Goal: Information Seeking & Learning: Find specific fact

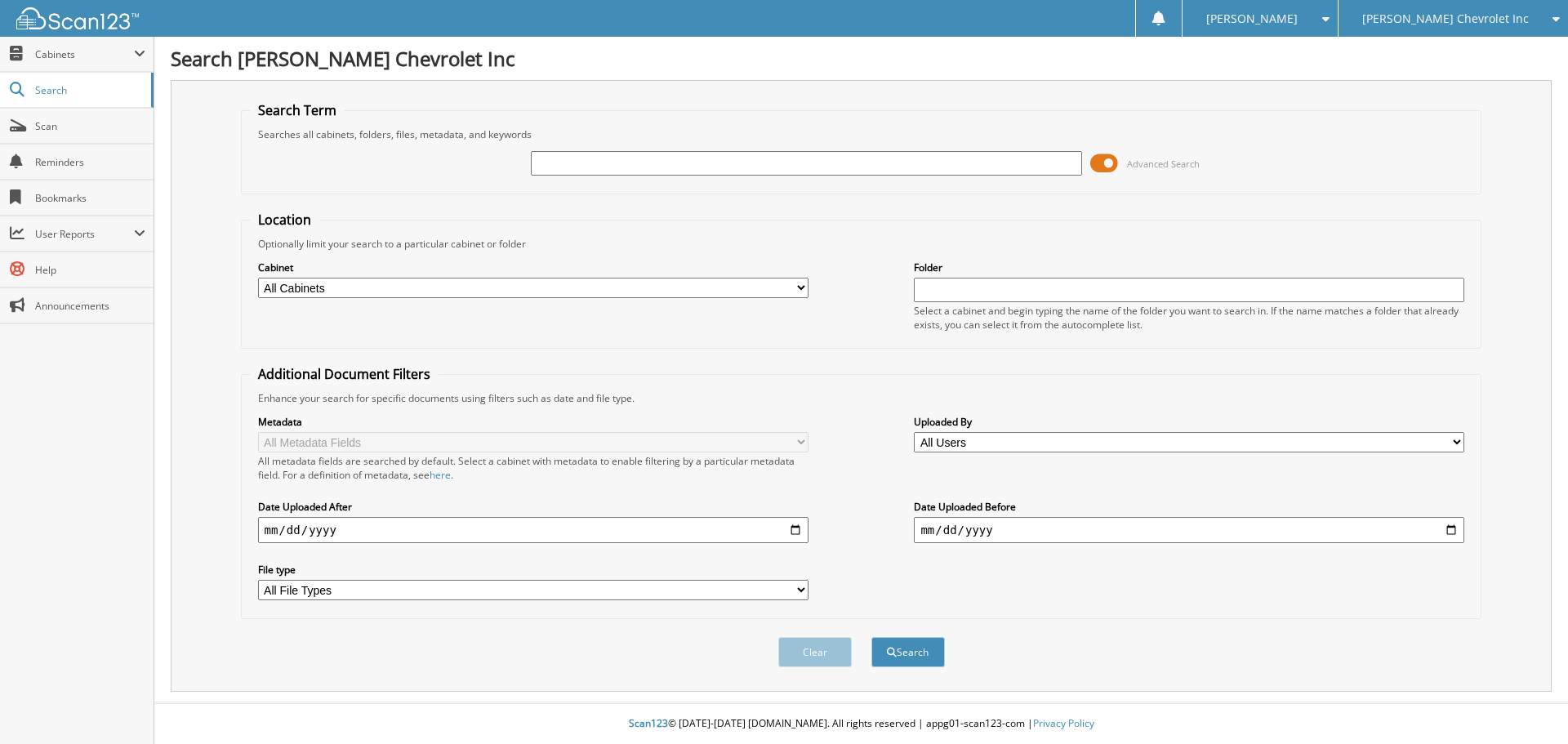
paste input "U288963A"
type input "U288963A"
click at [872, 637] on button "Search" at bounding box center [908, 652] width 73 height 30
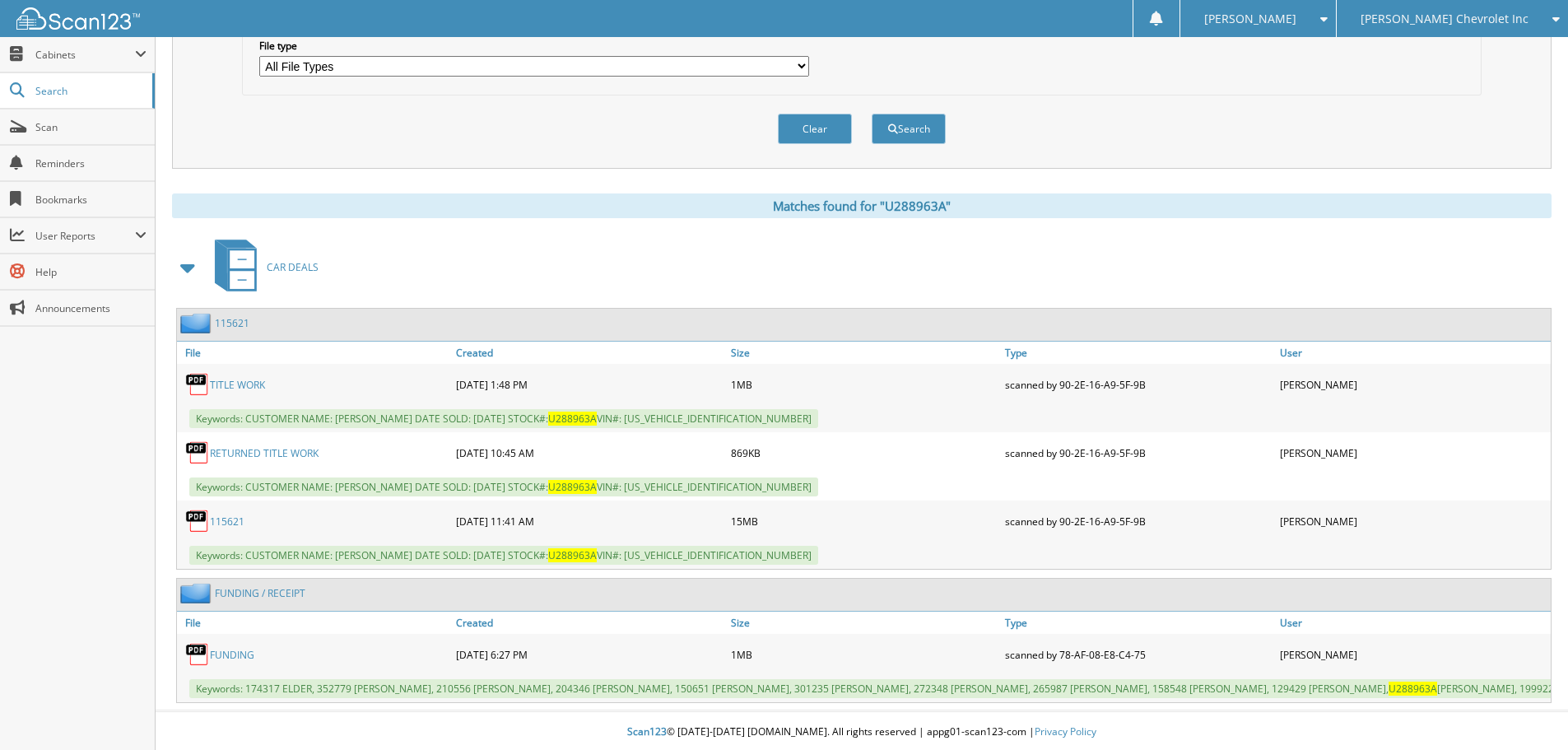
scroll to position [532, 0]
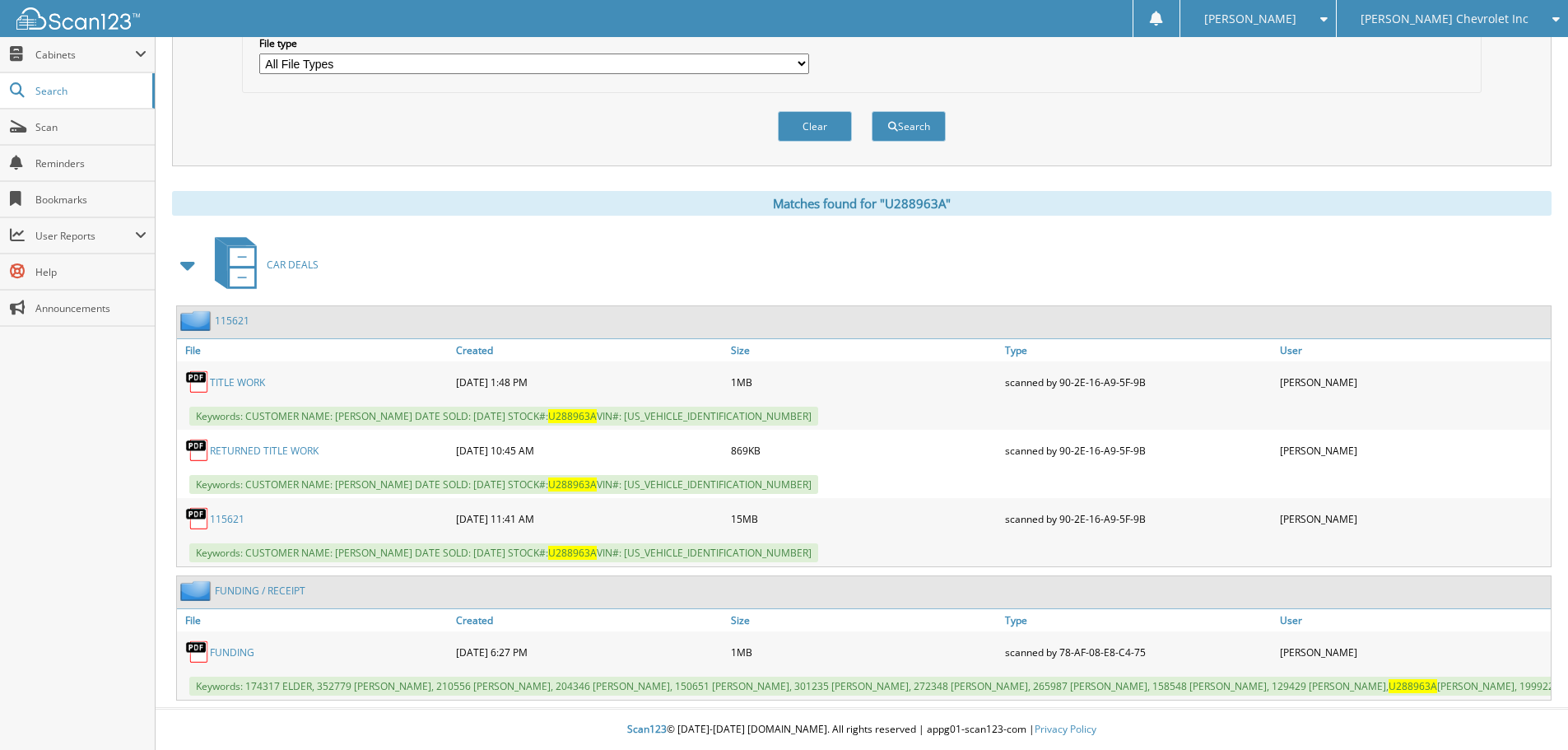
click at [279, 448] on link "RETURNED TITLE WORK" at bounding box center [264, 451] width 109 height 14
click at [246, 387] on link "TITLE WORK" at bounding box center [237, 383] width 55 height 14
click at [228, 383] on link "TITLE WORK" at bounding box center [237, 383] width 55 height 14
click at [227, 523] on link "115621" at bounding box center [227, 520] width 35 height 14
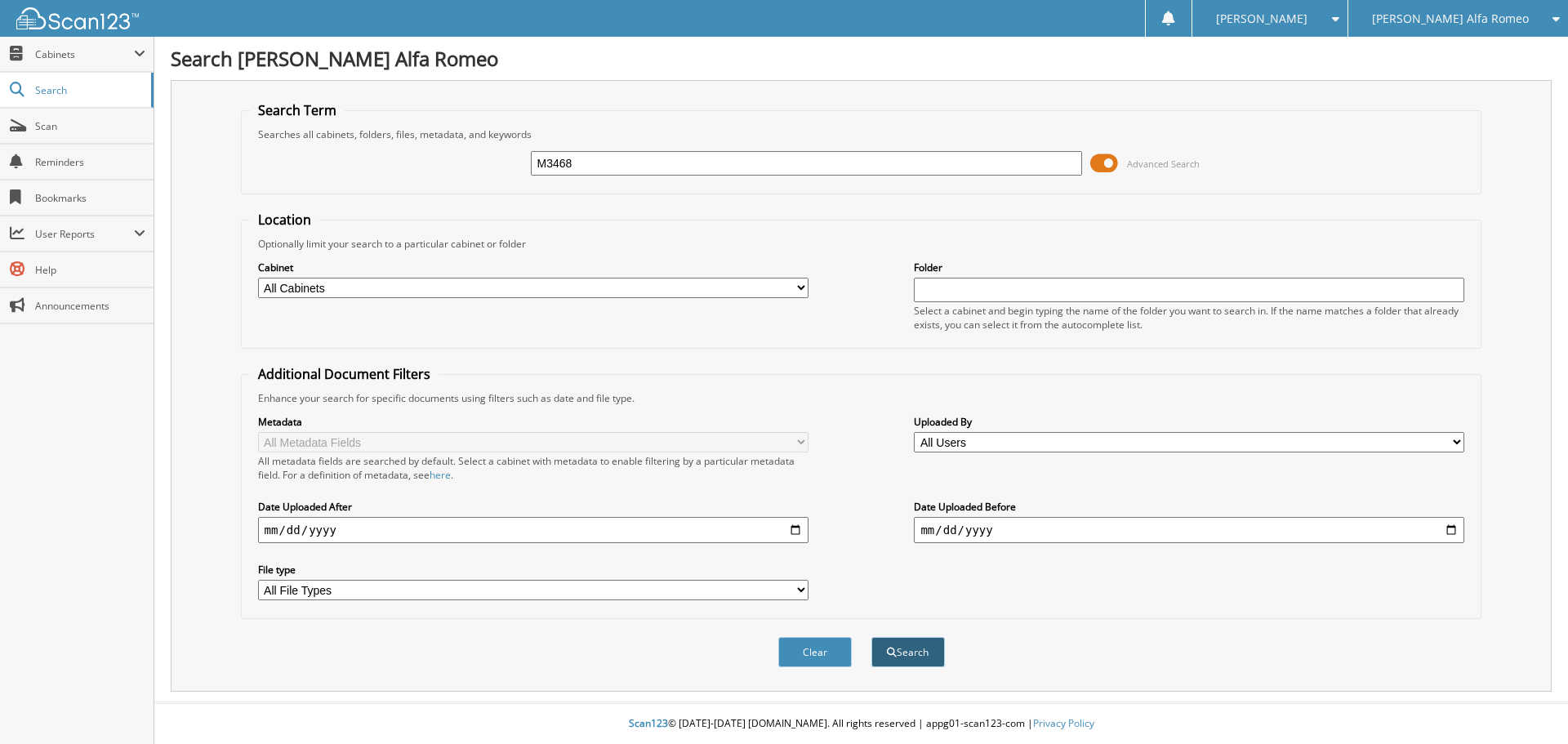
type input "M3468"
click at [912, 652] on button "Search" at bounding box center [908, 652] width 73 height 30
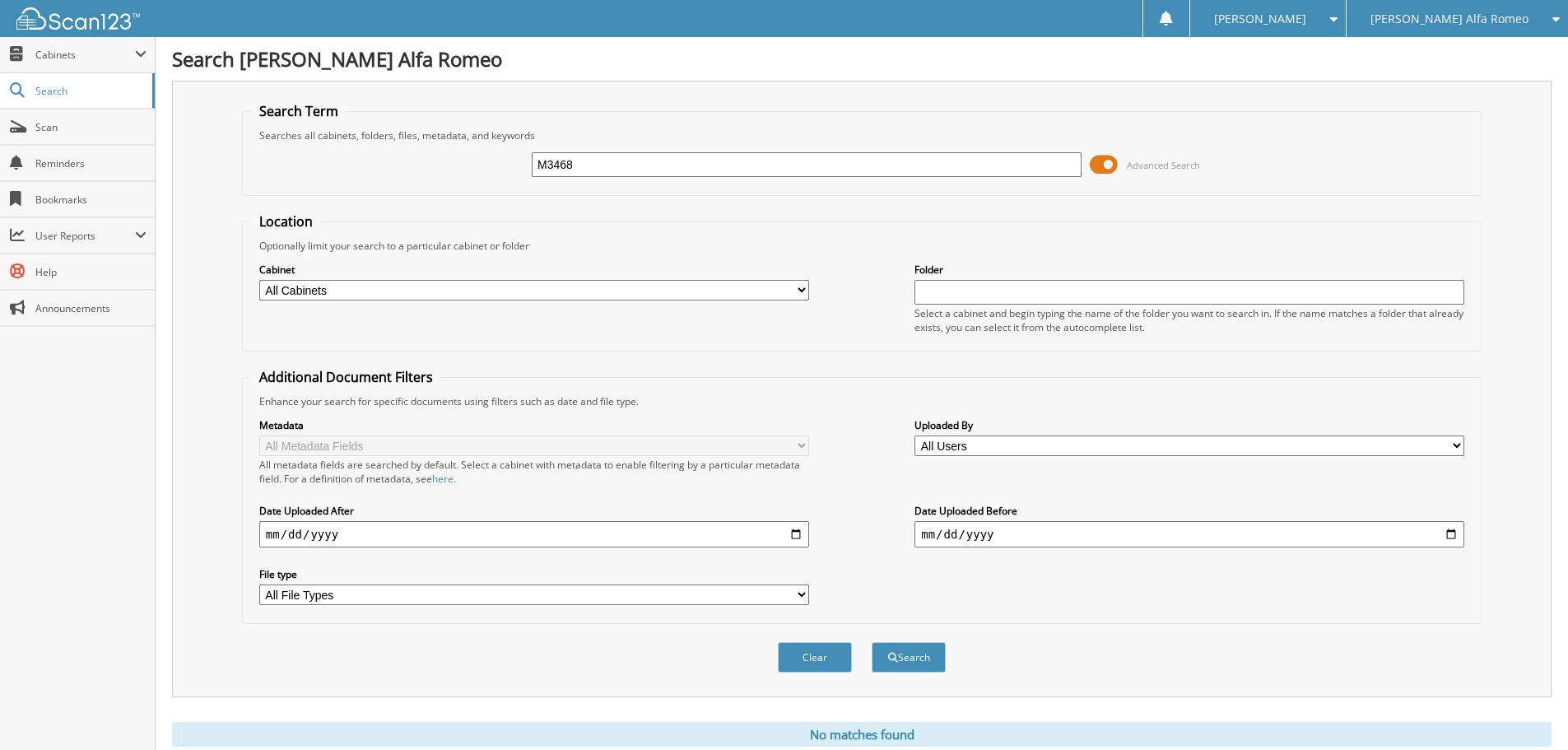
drag, startPoint x: 622, startPoint y: 166, endPoint x: 460, endPoint y: 172, distance: 162.1
click at [460, 172] on div "M3468 Advanced Search" at bounding box center [862, 165] width 1222 height 44
type input "bradshaw"
click at [872, 642] on button "Search" at bounding box center [908, 657] width 74 height 30
drag, startPoint x: 627, startPoint y: 160, endPoint x: 454, endPoint y: 168, distance: 173.2
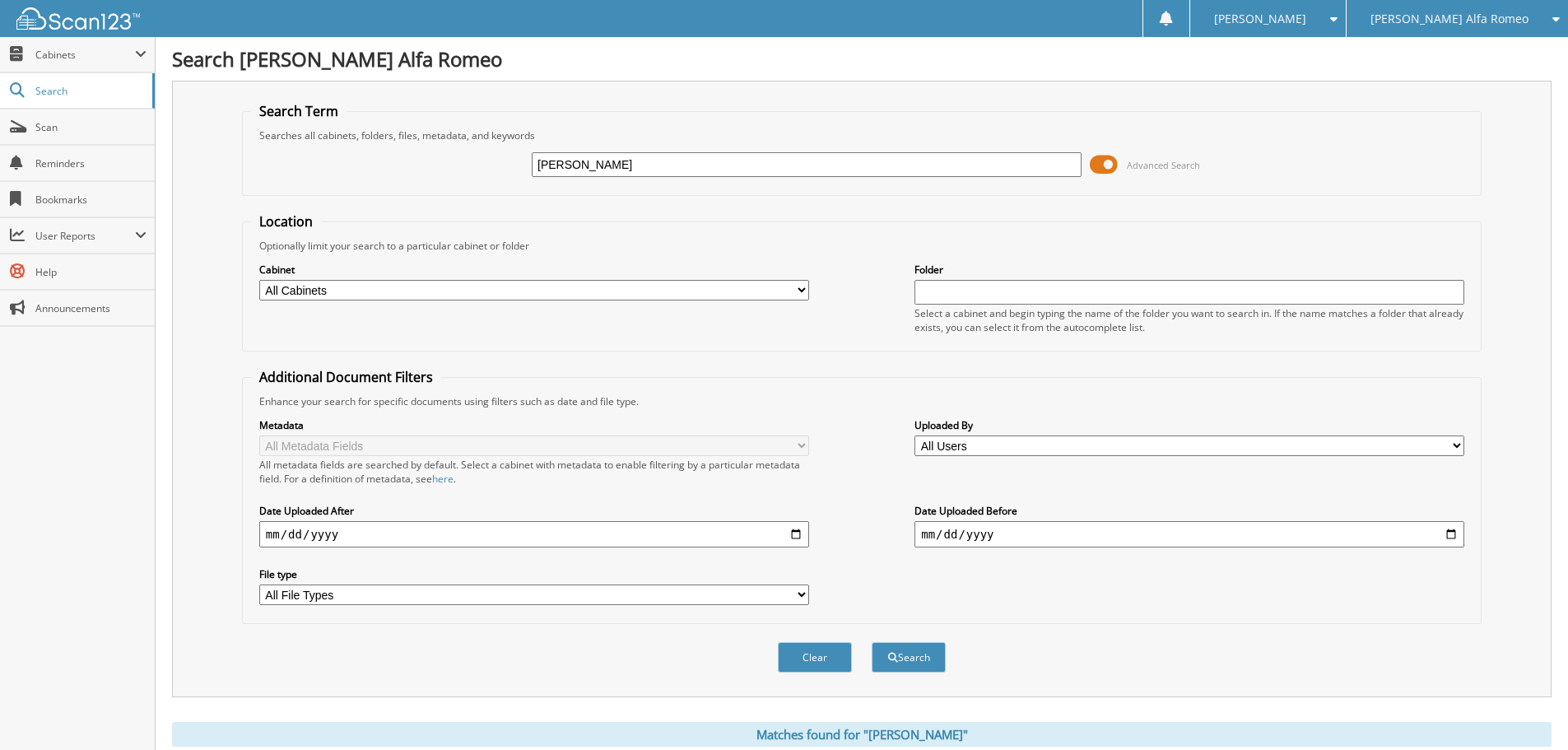
click at [454, 168] on div "[PERSON_NAME] Advanced Search" at bounding box center [862, 165] width 1222 height 44
click at [59, 52] on span "Cabinets" at bounding box center [85, 55] width 100 height 14
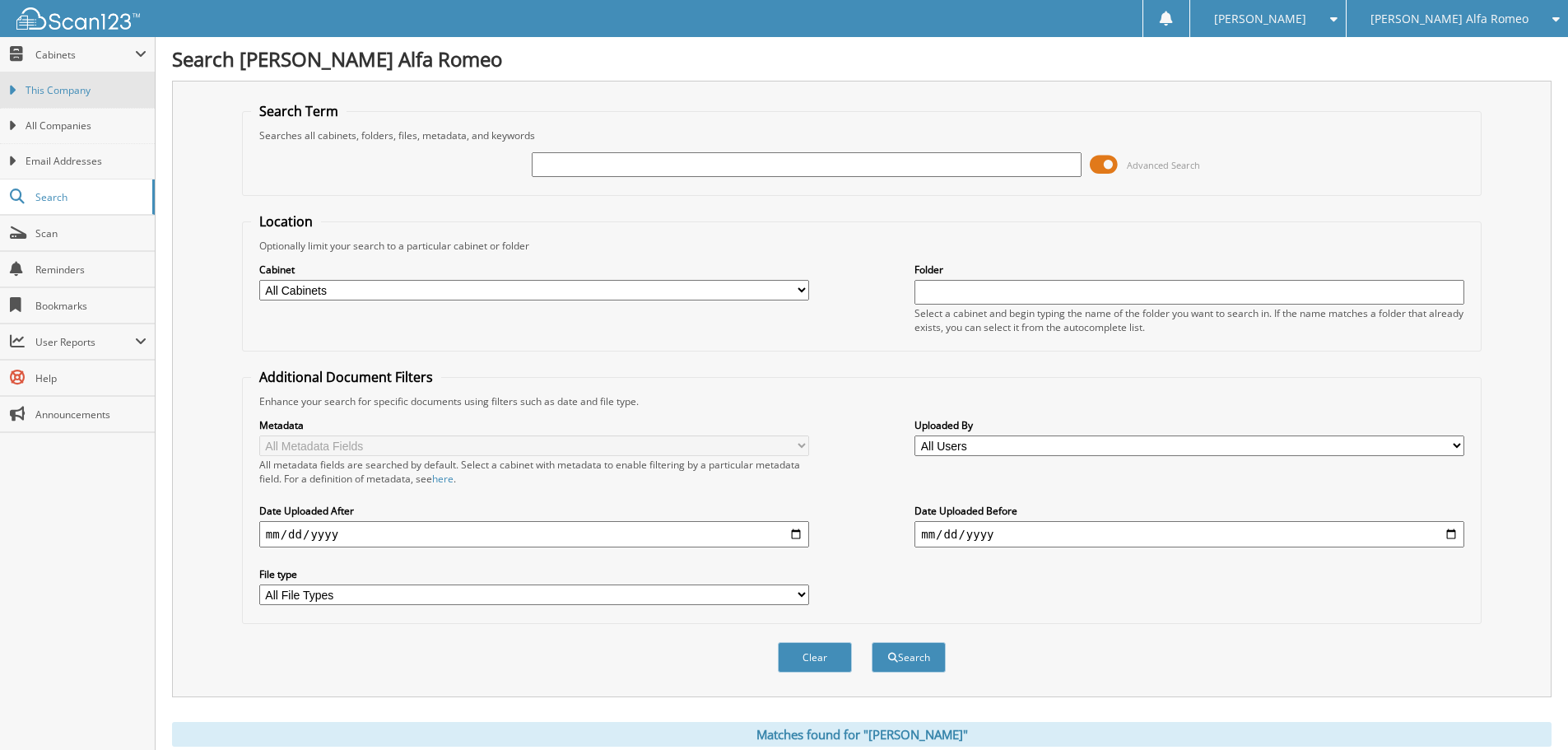
click at [31, 94] on span "This Company" at bounding box center [86, 90] width 121 height 15
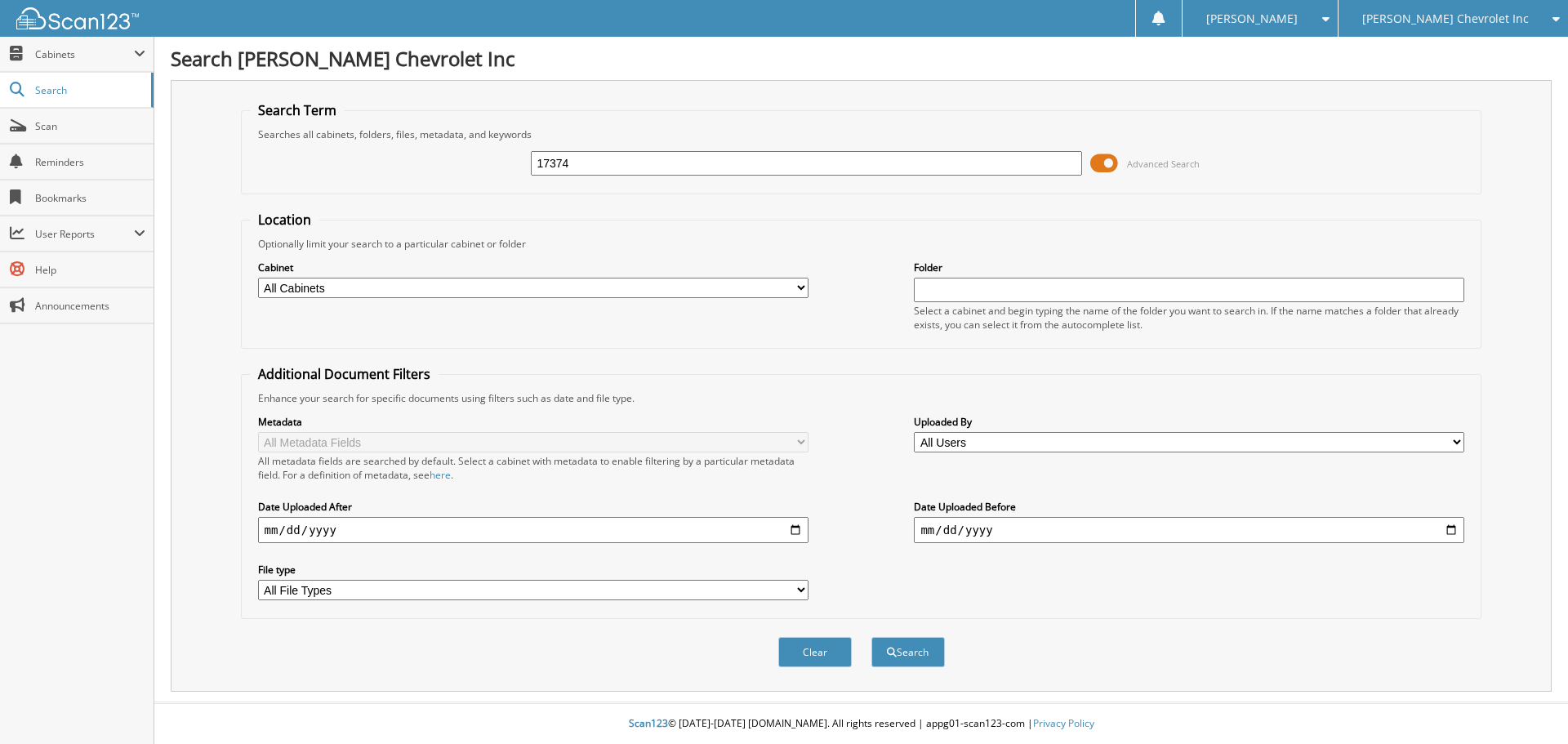
type input "17374"
click at [872, 637] on button "Search" at bounding box center [908, 652] width 73 height 30
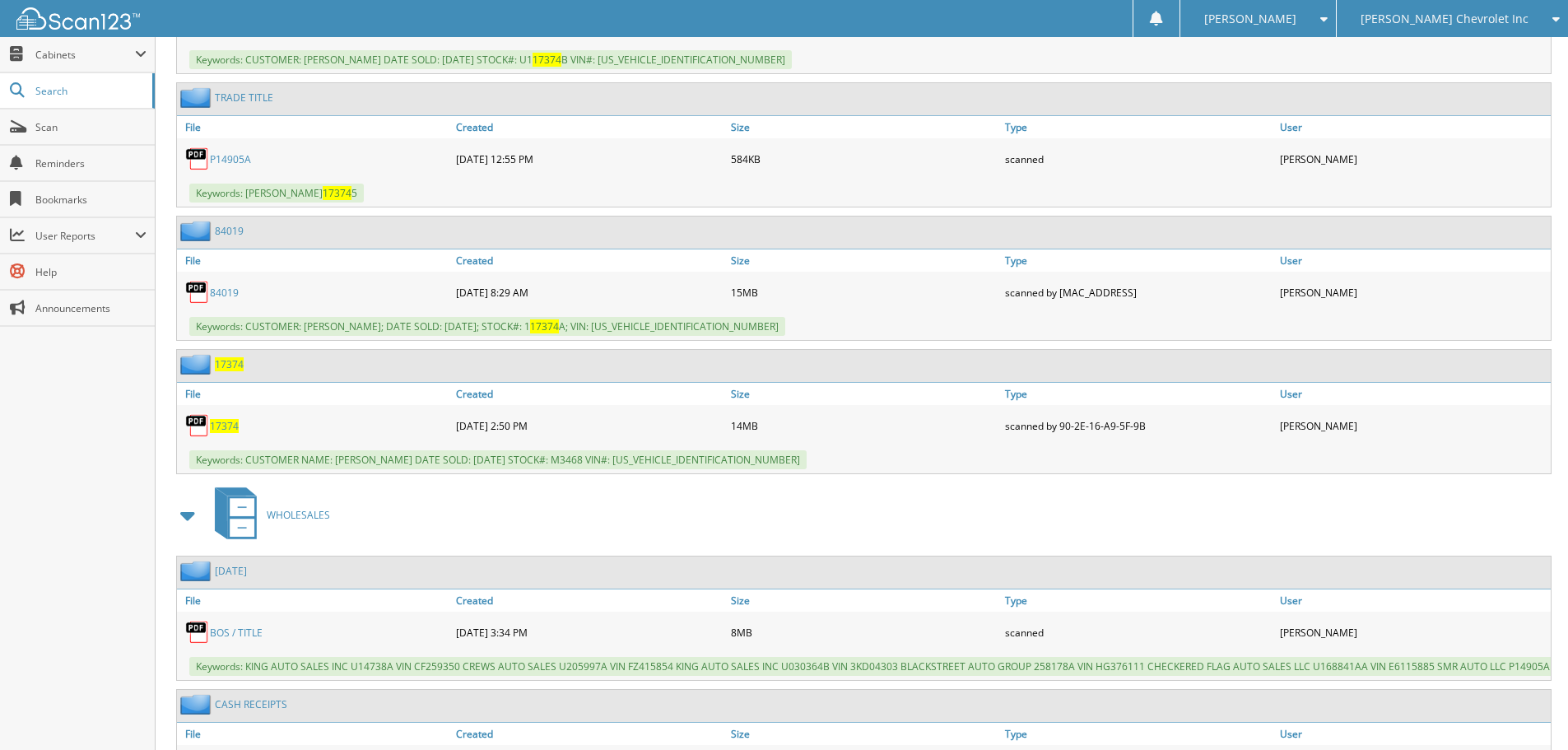
scroll to position [1235, 0]
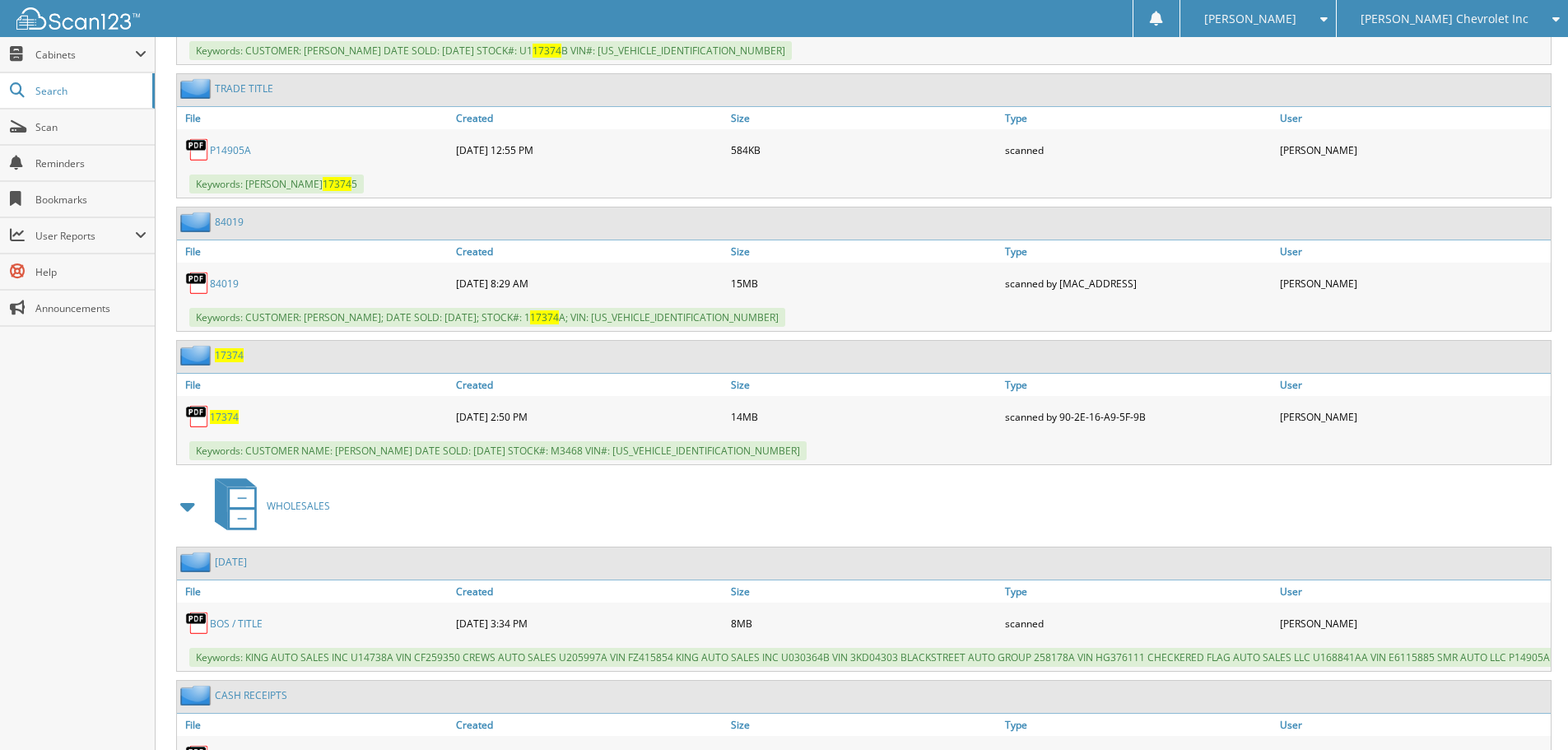
click at [229, 419] on span "17374" at bounding box center [224, 417] width 28 height 14
